Goal: Find specific page/section: Find specific page/section

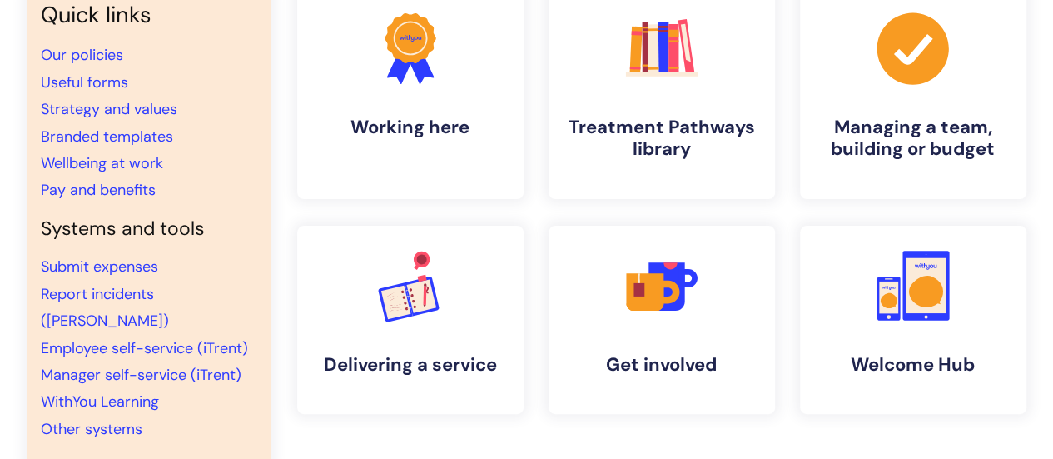
scroll to position [166, 0]
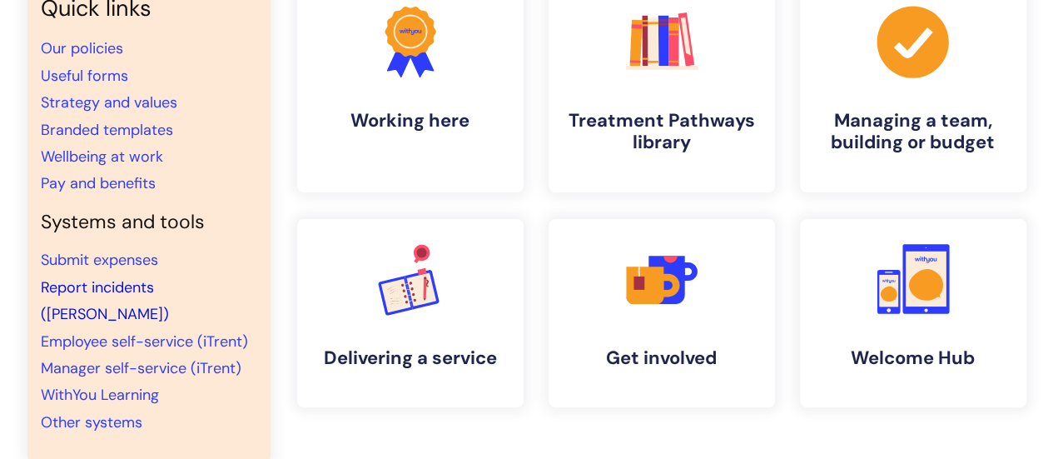
click at [169, 281] on link "Report incidents ([PERSON_NAME])" at bounding box center [105, 300] width 128 height 47
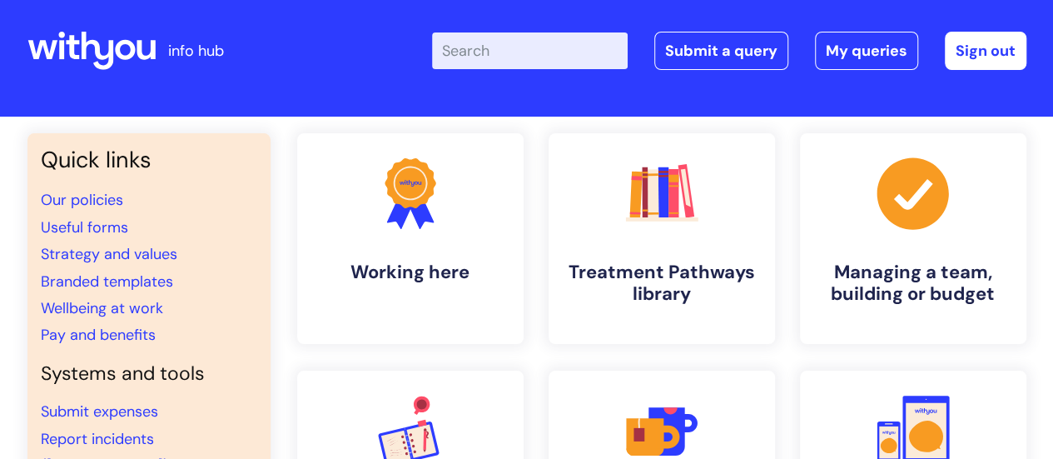
scroll to position [166, 0]
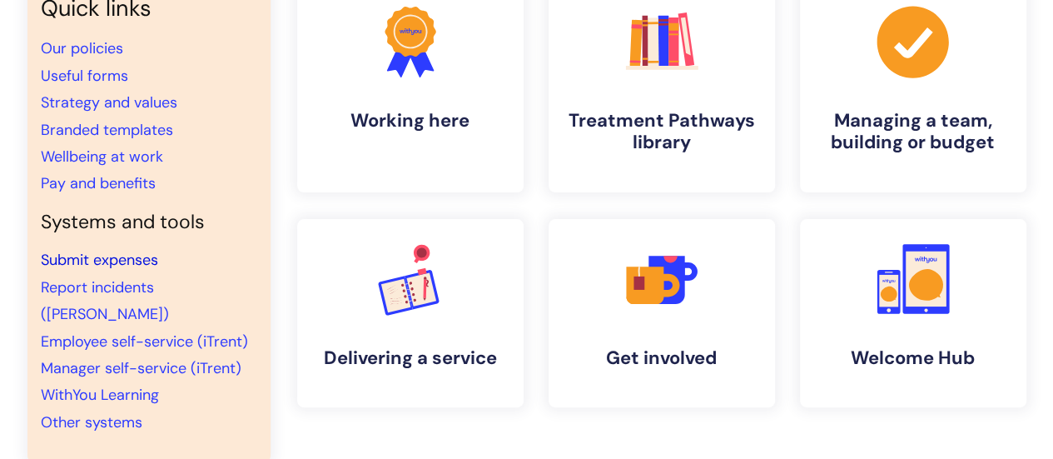
click at [96, 261] on link "Submit expenses" at bounding box center [99, 260] width 117 height 20
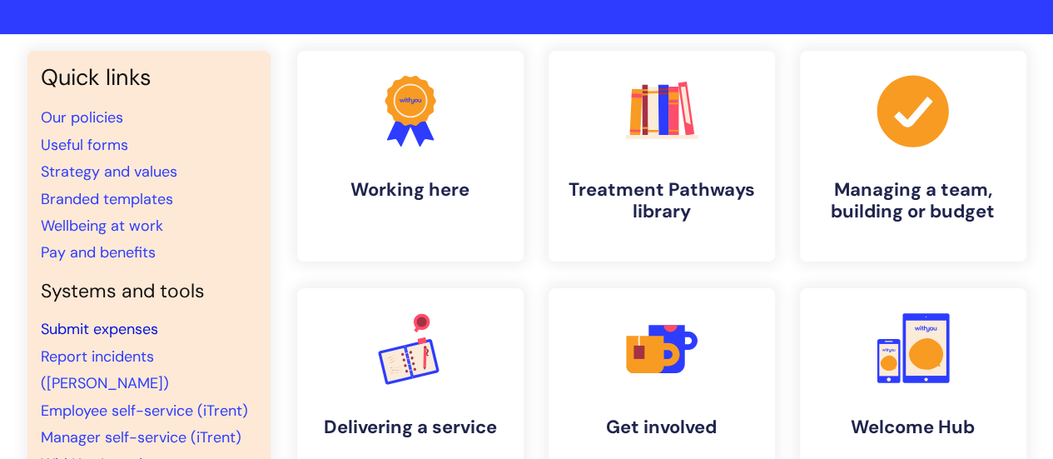
scroll to position [166, 0]
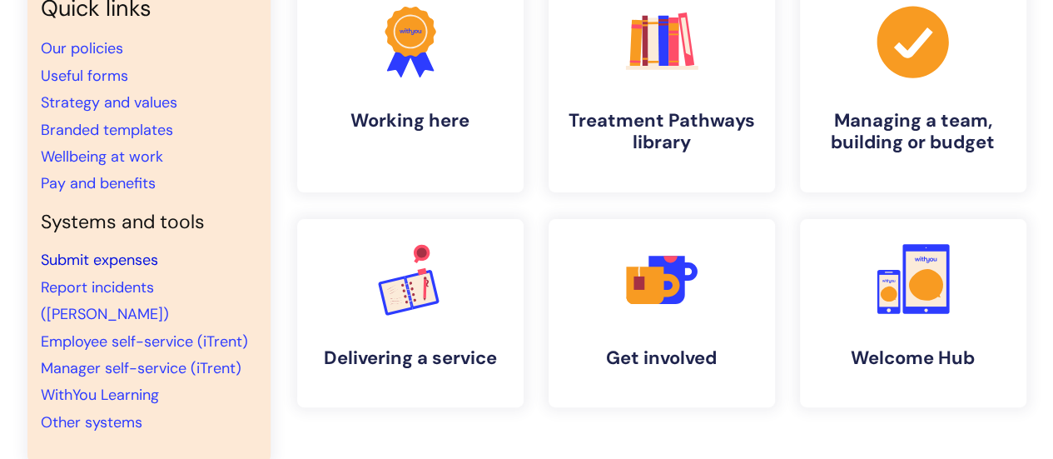
click at [120, 264] on link "Submit expenses" at bounding box center [99, 260] width 117 height 20
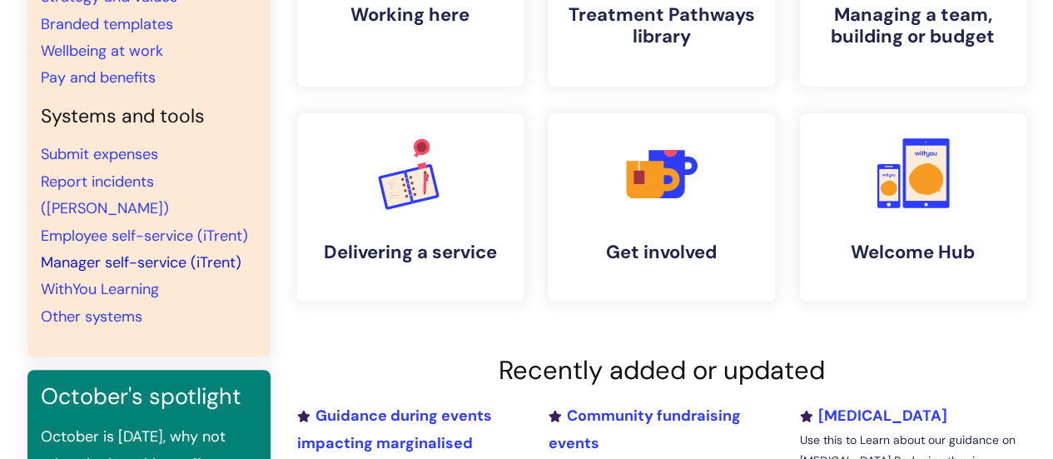
scroll to position [250, 0]
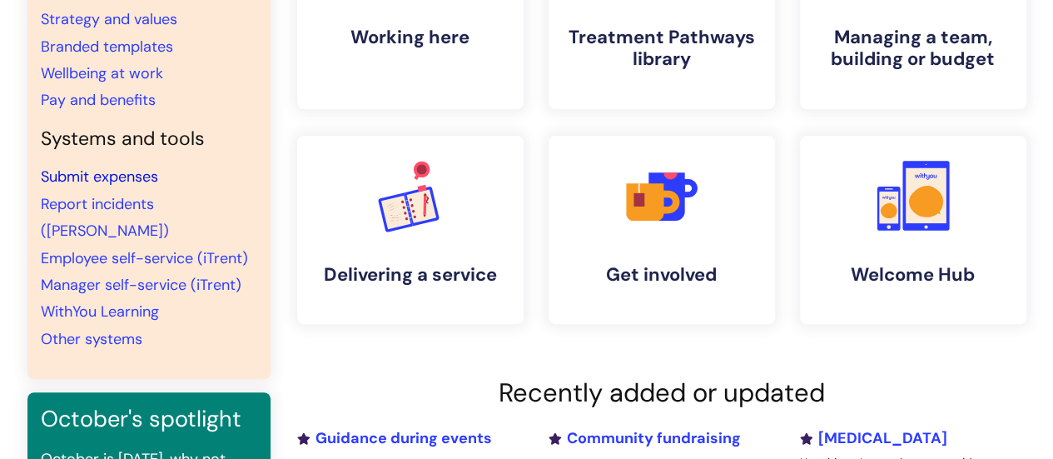
click at [122, 178] on link "Submit expenses" at bounding box center [99, 176] width 117 height 20
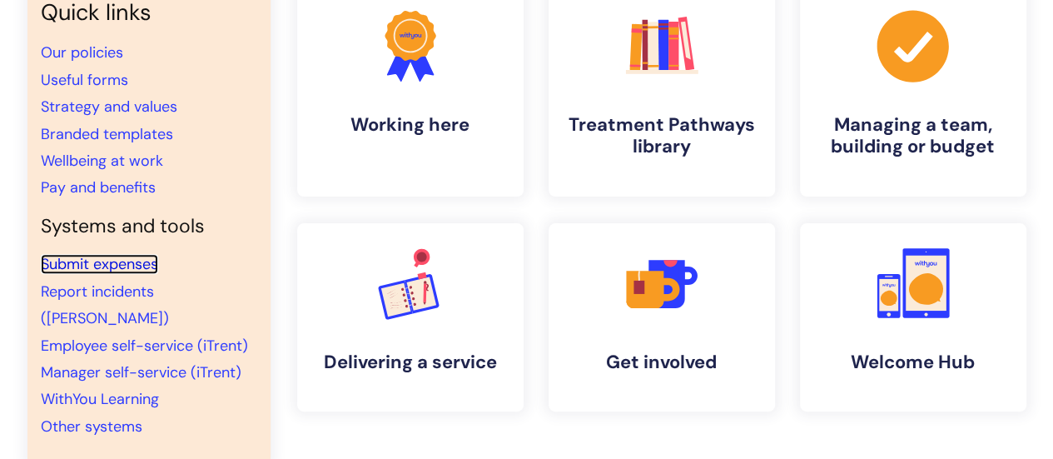
scroll to position [166, 0]
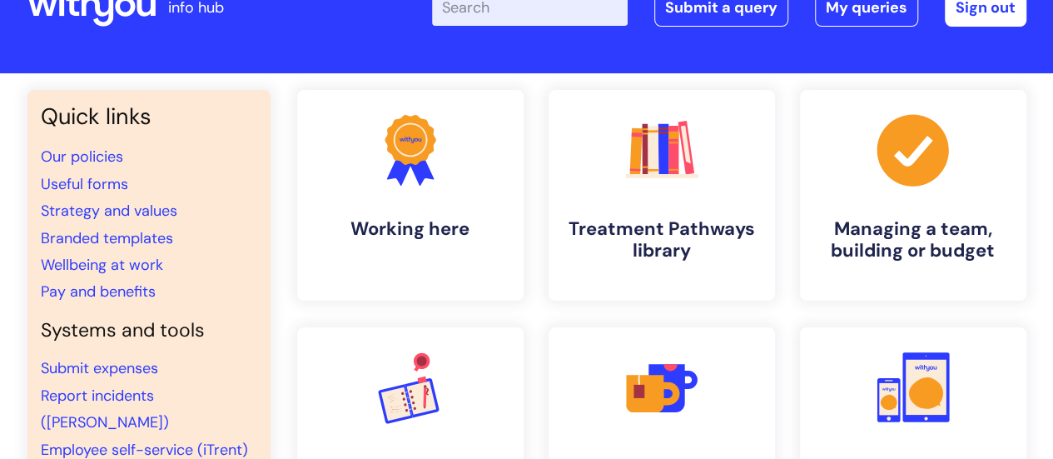
scroll to position [83, 0]
